Goal: Browse casually

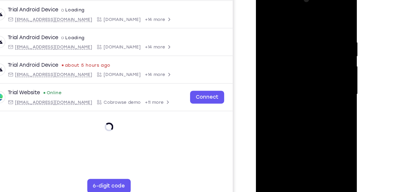
scroll to position [79, 0]
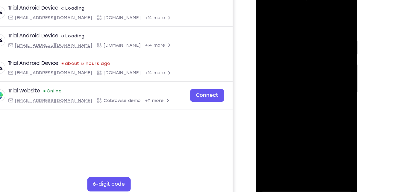
click at [298, 151] on div at bounding box center [299, 75] width 76 height 168
click at [298, 153] on div at bounding box center [299, 75] width 76 height 168
click at [324, 126] on div at bounding box center [299, 75] width 76 height 168
click at [293, 17] on div at bounding box center [299, 75] width 76 height 168
click at [322, 71] on div at bounding box center [299, 75] width 76 height 168
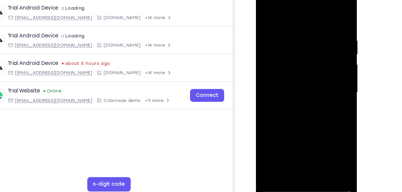
click at [294, 86] on div at bounding box center [299, 75] width 76 height 168
click at [288, 73] on div at bounding box center [299, 75] width 76 height 168
click at [298, 93] on div at bounding box center [299, 75] width 76 height 168
drag, startPoint x: 281, startPoint y: 19, endPoint x: 280, endPoint y: -8, distance: 27.6
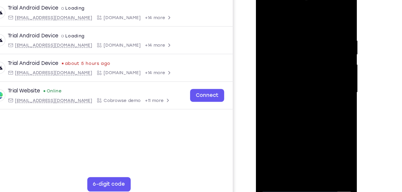
click at [280, 0] on div at bounding box center [299, 75] width 76 height 168
click at [314, 96] on div at bounding box center [299, 75] width 76 height 168
click at [320, 102] on div at bounding box center [299, 75] width 76 height 168
click at [313, 147] on div at bounding box center [299, 75] width 76 height 168
click at [297, 109] on div at bounding box center [299, 75] width 76 height 168
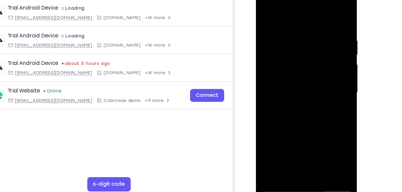
click at [267, 15] on div at bounding box center [299, 75] width 76 height 168
click at [288, 28] on div at bounding box center [299, 75] width 76 height 168
click at [325, 64] on div at bounding box center [299, 75] width 76 height 168
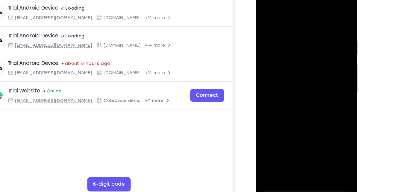
click at [325, 64] on div at bounding box center [299, 75] width 76 height 168
click at [328, 17] on div at bounding box center [299, 75] width 76 height 168
drag, startPoint x: 305, startPoint y: 104, endPoint x: 312, endPoint y: 60, distance: 43.9
click at [312, 60] on div at bounding box center [299, 75] width 76 height 168
drag, startPoint x: 300, startPoint y: 114, endPoint x: 310, endPoint y: 82, distance: 34.0
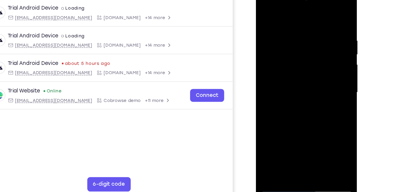
click at [310, 82] on div at bounding box center [299, 75] width 76 height 168
drag, startPoint x: 298, startPoint y: 126, endPoint x: 317, endPoint y: 55, distance: 73.6
click at [317, 55] on div at bounding box center [299, 75] width 76 height 168
click at [267, 26] on div at bounding box center [299, 75] width 76 height 168
drag, startPoint x: 299, startPoint y: 97, endPoint x: 309, endPoint y: 22, distance: 75.3
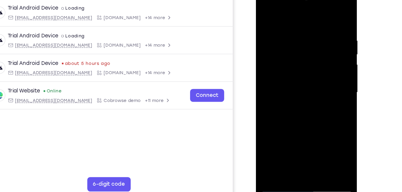
click at [309, 22] on div at bounding box center [299, 75] width 76 height 168
drag, startPoint x: 290, startPoint y: 117, endPoint x: 307, endPoint y: 44, distance: 74.9
click at [307, 44] on div at bounding box center [299, 75] width 76 height 168
drag, startPoint x: 300, startPoint y: 106, endPoint x: 316, endPoint y: 28, distance: 80.1
click at [316, 28] on div at bounding box center [299, 75] width 76 height 168
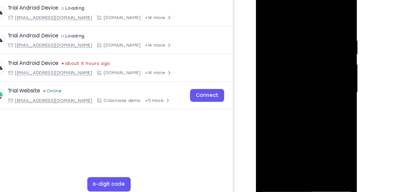
drag, startPoint x: 304, startPoint y: 109, endPoint x: 313, endPoint y: 27, distance: 82.6
click at [313, 27] on div at bounding box center [299, 75] width 76 height 168
drag, startPoint x: 298, startPoint y: 110, endPoint x: 305, endPoint y: 70, distance: 39.8
click at [305, 70] on div at bounding box center [299, 75] width 76 height 168
drag, startPoint x: 316, startPoint y: 41, endPoint x: 321, endPoint y: 34, distance: 8.6
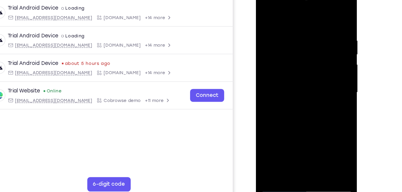
click at [321, 34] on div at bounding box center [299, 75] width 76 height 168
click at [305, 103] on div at bounding box center [299, 75] width 76 height 168
drag, startPoint x: 325, startPoint y: 61, endPoint x: 327, endPoint y: 49, distance: 11.9
click at [327, 49] on div at bounding box center [299, 75] width 76 height 168
drag, startPoint x: 303, startPoint y: 117, endPoint x: 325, endPoint y: 21, distance: 98.3
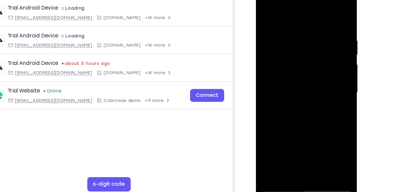
click at [325, 21] on div at bounding box center [299, 75] width 76 height 168
drag, startPoint x: 295, startPoint y: 111, endPoint x: 320, endPoint y: 26, distance: 88.8
click at [320, 26] on div at bounding box center [299, 75] width 76 height 168
drag, startPoint x: 305, startPoint y: 94, endPoint x: 313, endPoint y: 43, distance: 51.9
click at [313, 43] on div at bounding box center [299, 75] width 76 height 168
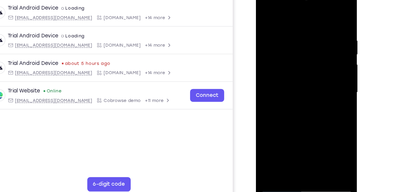
drag, startPoint x: 299, startPoint y: 125, endPoint x: 315, endPoint y: 25, distance: 101.3
click at [315, 25] on div at bounding box center [299, 75] width 76 height 168
drag, startPoint x: 301, startPoint y: 121, endPoint x: 322, endPoint y: 34, distance: 89.9
click at [322, 34] on div at bounding box center [299, 75] width 76 height 168
drag, startPoint x: 302, startPoint y: 111, endPoint x: 313, endPoint y: 63, distance: 49.2
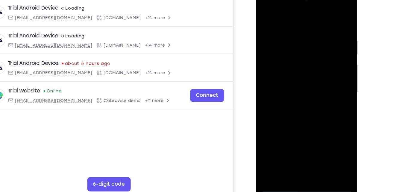
click at [313, 63] on div at bounding box center [299, 75] width 76 height 168
drag, startPoint x: 300, startPoint y: 120, endPoint x: 316, endPoint y: 26, distance: 95.7
click at [316, 26] on div at bounding box center [299, 75] width 76 height 168
drag, startPoint x: 293, startPoint y: 117, endPoint x: 316, endPoint y: 11, distance: 108.7
click at [316, 11] on div at bounding box center [299, 75] width 76 height 168
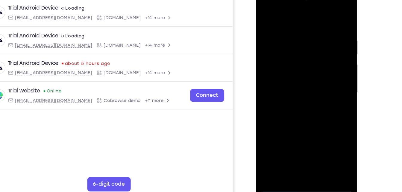
drag, startPoint x: 292, startPoint y: 110, endPoint x: 304, endPoint y: 53, distance: 58.5
click at [304, 53] on div at bounding box center [299, 75] width 76 height 168
drag, startPoint x: 303, startPoint y: 118, endPoint x: 307, endPoint y: 41, distance: 77.4
click at [307, 41] on div at bounding box center [299, 75] width 76 height 168
drag, startPoint x: 294, startPoint y: 126, endPoint x: 304, endPoint y: 75, distance: 51.5
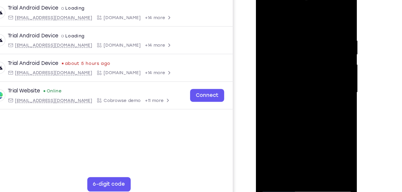
click at [304, 75] on div at bounding box center [299, 75] width 76 height 168
